Goal: Transaction & Acquisition: Purchase product/service

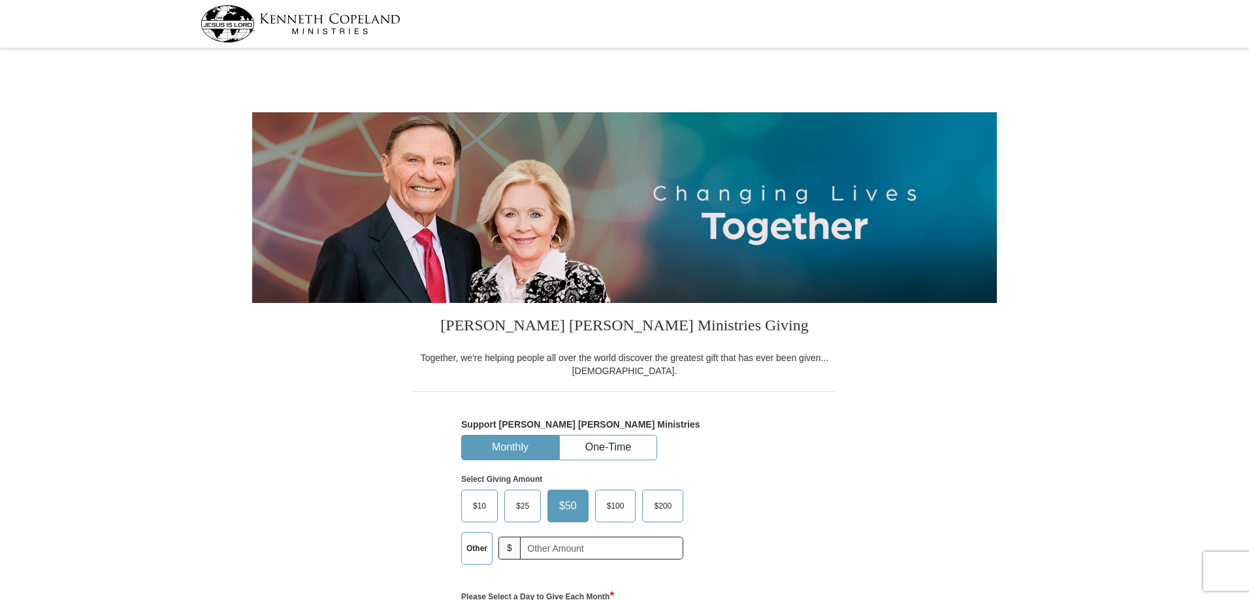
select select "WI"
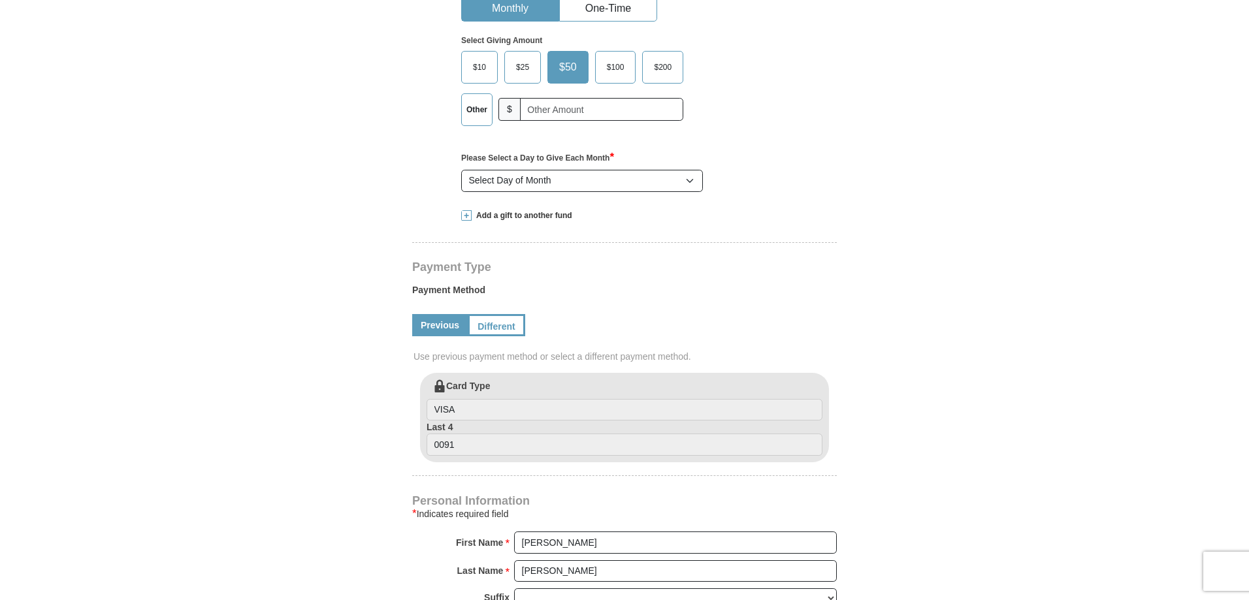
scroll to position [441, 0]
click at [500, 321] on link "Different" at bounding box center [495, 323] width 55 height 22
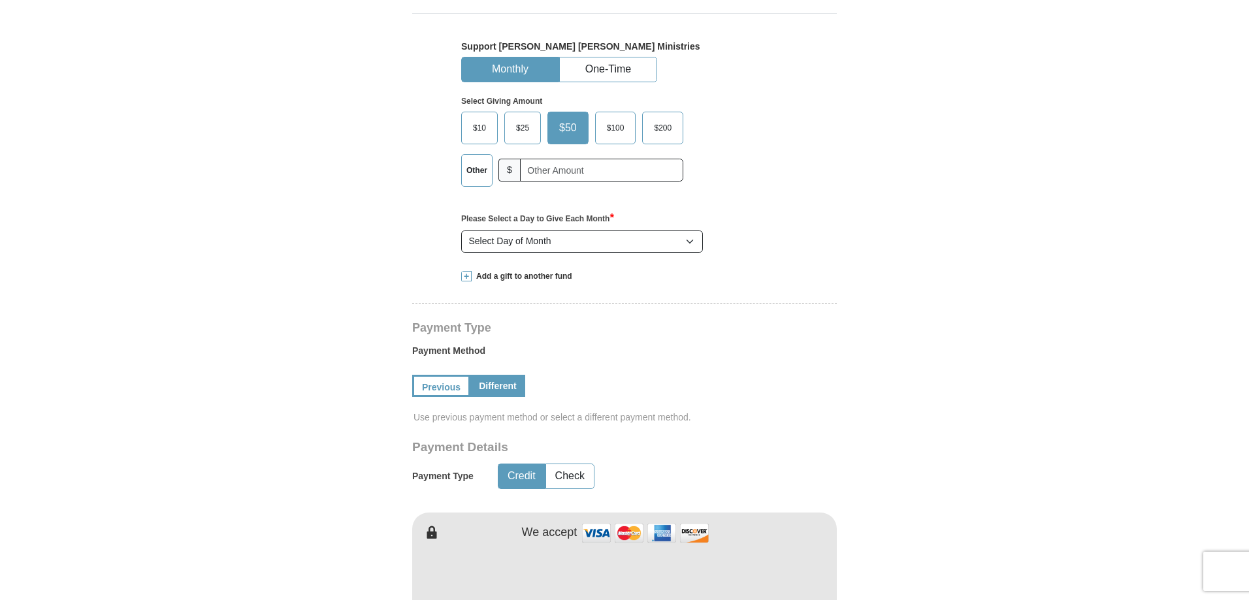
scroll to position [376, 0]
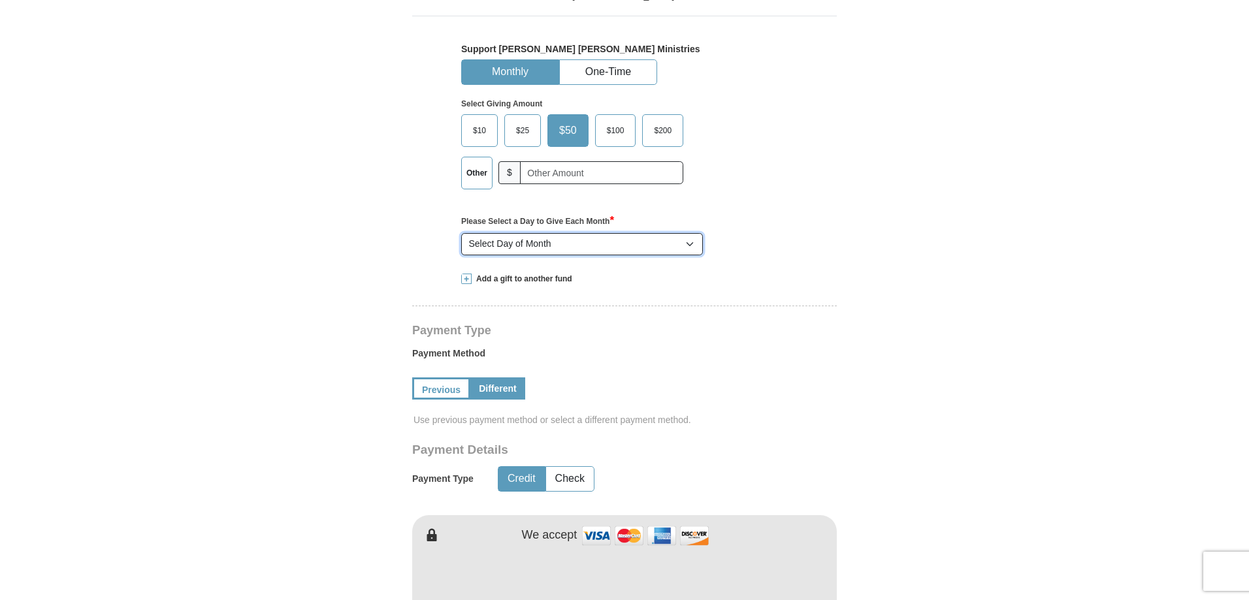
click at [693, 246] on select "Select Day of Month 1 2 3 4 5 6 7 8 9 10 11 12 13 14 15 16 17 18 19 20 21 22 23…" at bounding box center [582, 244] width 242 height 22
select select "1"
click at [461, 234] on select "Select Day of Month 1 2 3 4 5 6 7 8 9 10 11 12 13 14 15 16 17 18 19 20 21 22 23…" at bounding box center [582, 244] width 242 height 22
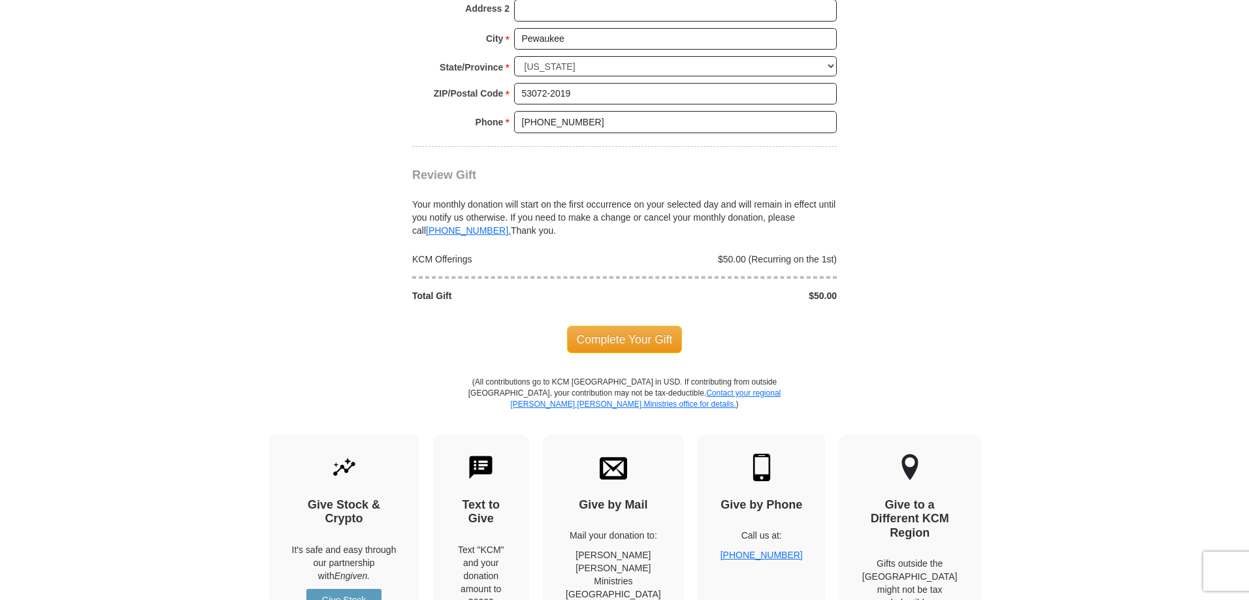
scroll to position [1274, 0]
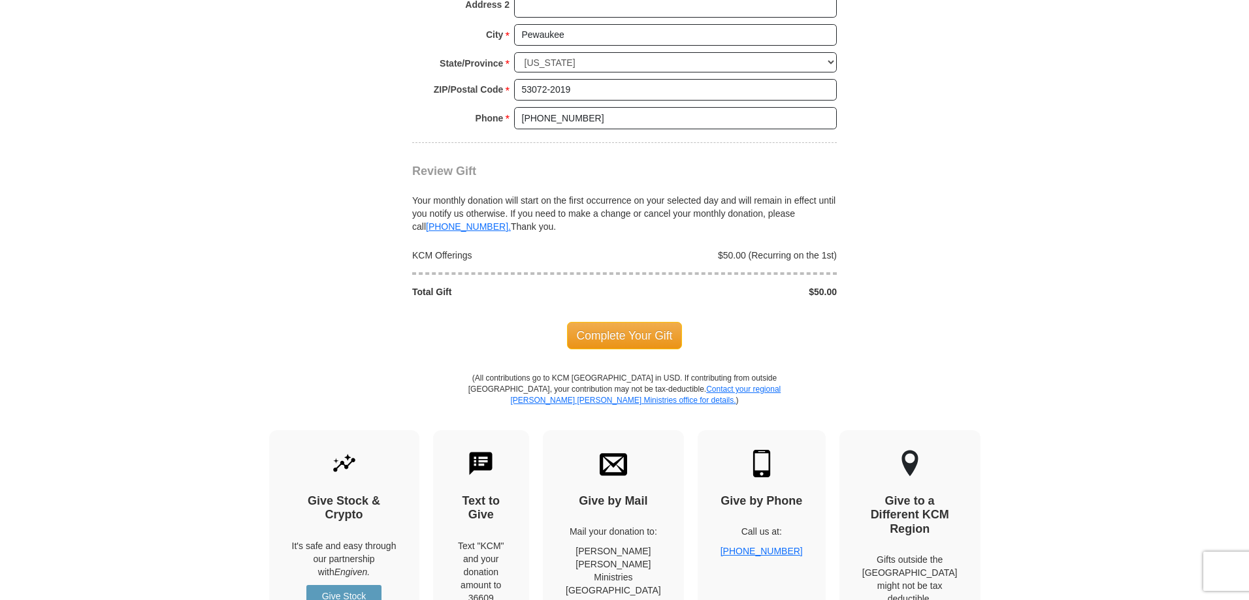
click at [619, 334] on span "Complete Your Gift" at bounding box center [625, 335] width 116 height 27
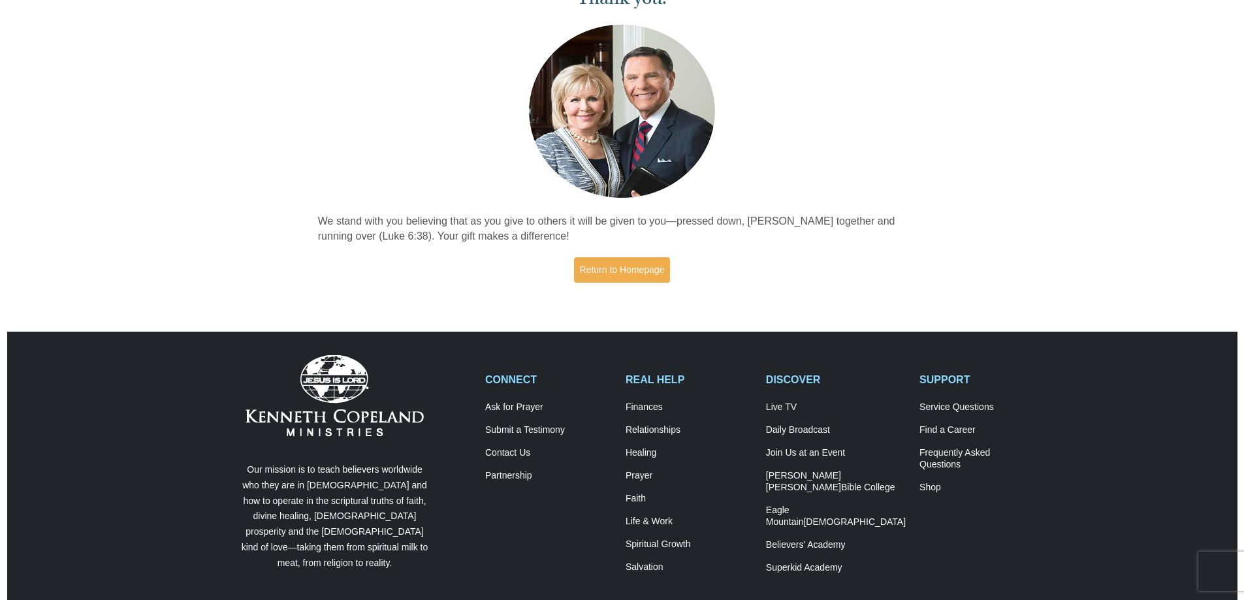
scroll to position [114, 0]
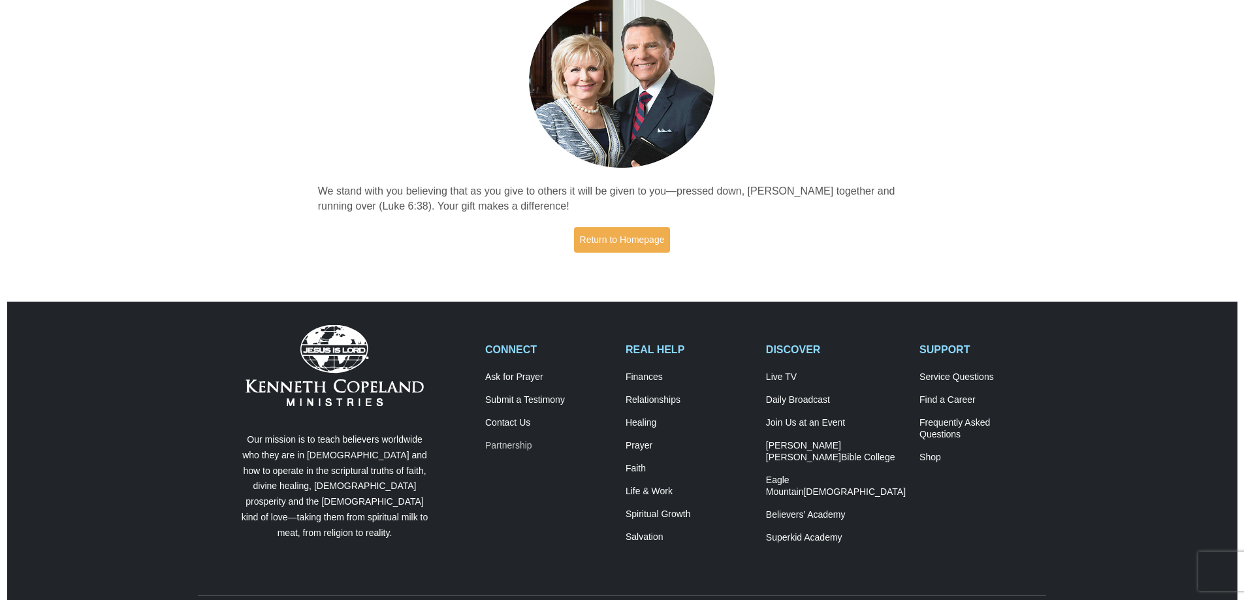
click at [519, 445] on link "Partnership" at bounding box center [548, 446] width 127 height 12
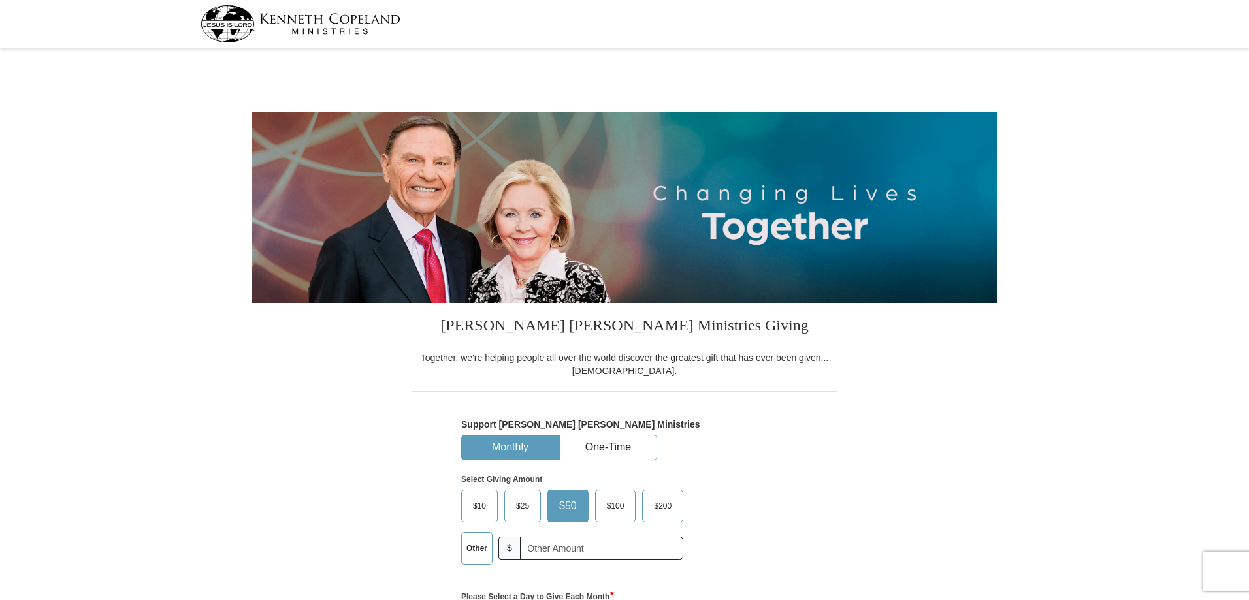
select select "WI"
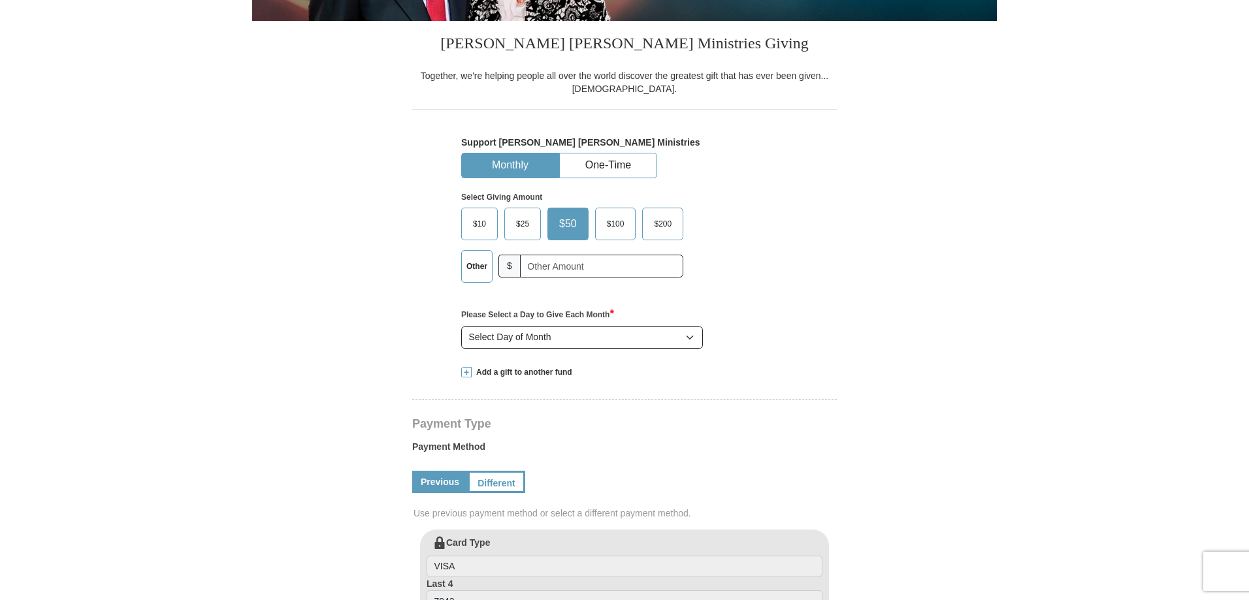
scroll to position [425, 0]
